Goal: Transaction & Acquisition: Purchase product/service

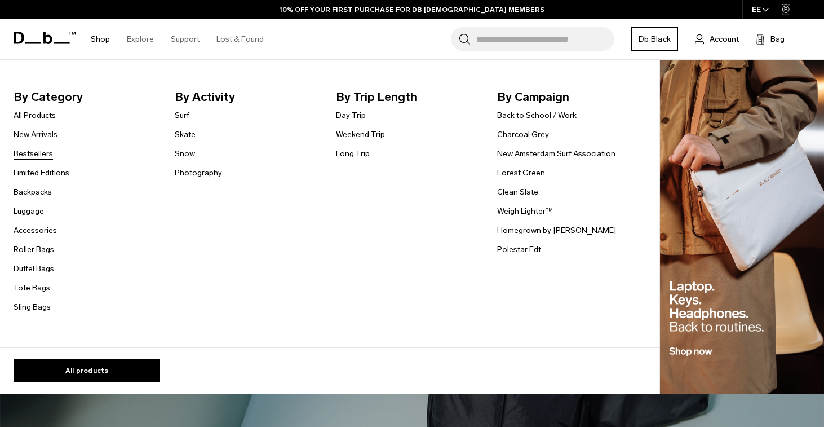
click at [43, 153] on link "Bestsellers" at bounding box center [33, 154] width 39 height 12
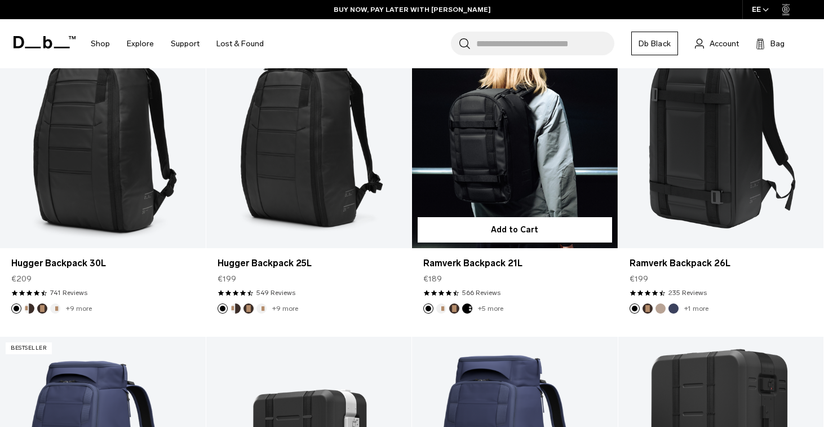
scroll to position [384, 0]
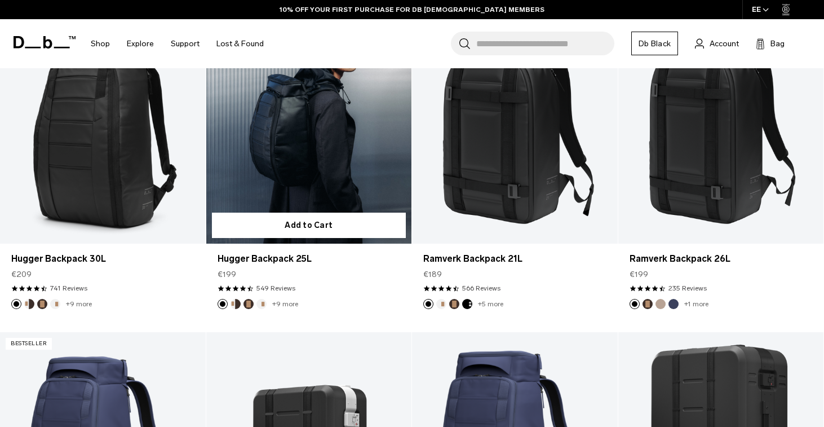
click at [315, 152] on link "Hugger Backpack 25L" at bounding box center [309, 129] width 206 height 228
